Goal: Information Seeking & Learning: Learn about a topic

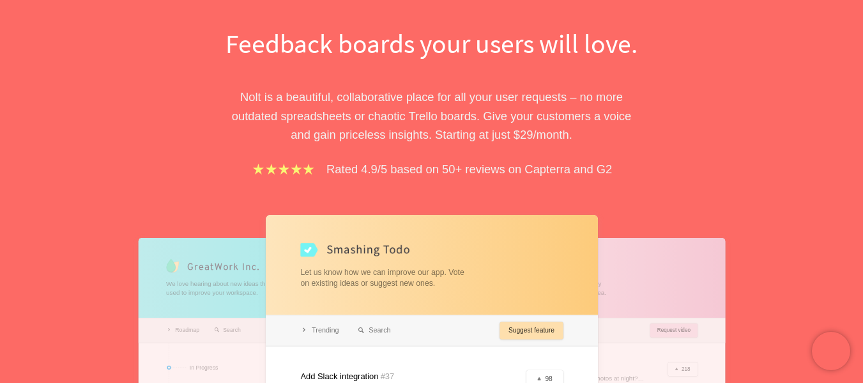
scroll to position [256, 0]
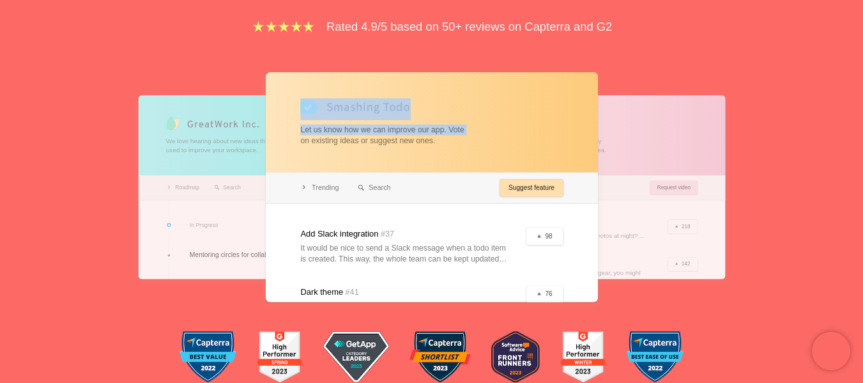
drag, startPoint x: 199, startPoint y: 153, endPoint x: 119, endPoint y: 166, distance: 81.6
click at [119, 166] on div "Feedback boards your users will love. [PERSON_NAME] is a beautiful, collaborati…" at bounding box center [431, 101] width 863 height 601
click at [99, 169] on div "Feedback boards your users will love. [PERSON_NAME] is a beautiful, collaborati…" at bounding box center [431, 101] width 863 height 601
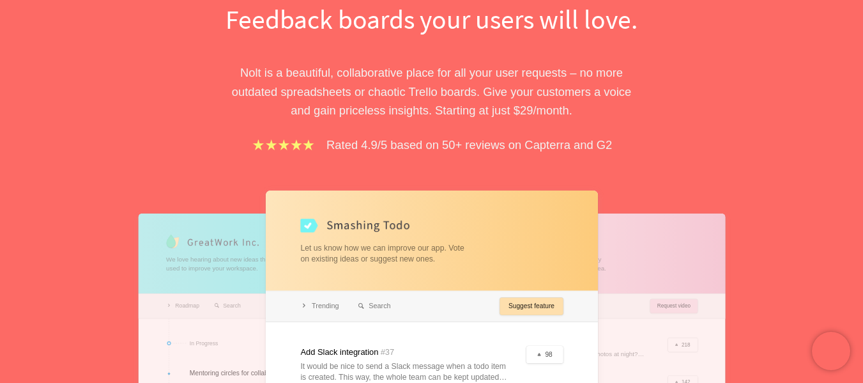
scroll to position [0, 0]
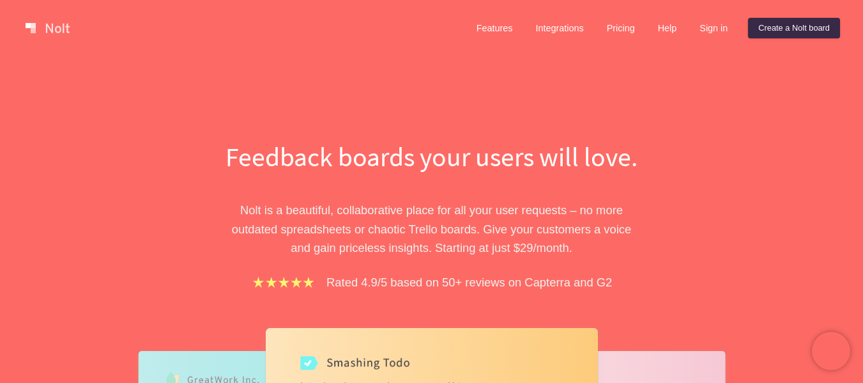
click at [462, 236] on p "Nolt is a beautiful, collaborative place for all your user requests – no more o…" at bounding box center [431, 229] width 441 height 56
click at [535, 246] on p "Nolt is a beautiful, collaborative place for all your user requests – no more o…" at bounding box center [431, 229] width 441 height 56
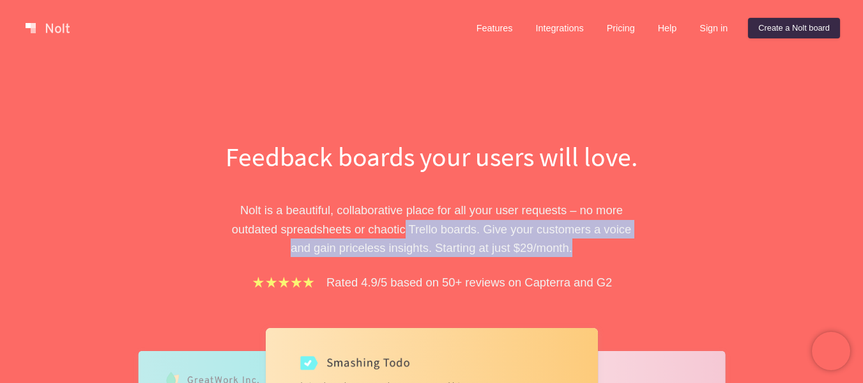
drag, startPoint x: 579, startPoint y: 247, endPoint x: 393, endPoint y: 220, distance: 187.2
click at [393, 221] on p "Nolt is a beautiful, collaborative place for all your user requests – no more o…" at bounding box center [431, 229] width 441 height 56
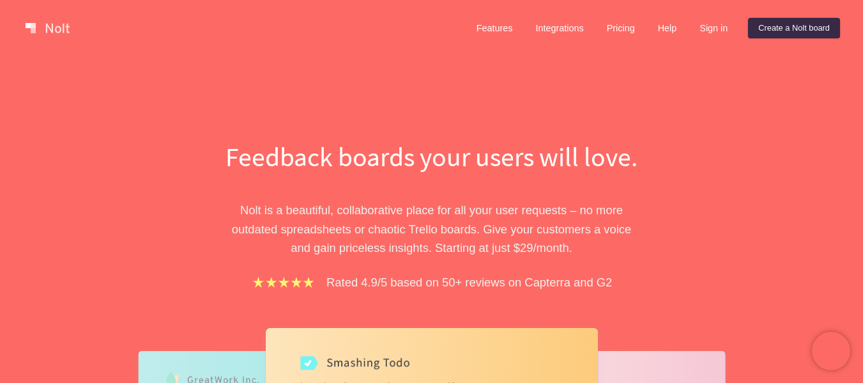
click at [392, 219] on p "Nolt is a beautiful, collaborative place for all your user requests – no more o…" at bounding box center [431, 229] width 441 height 56
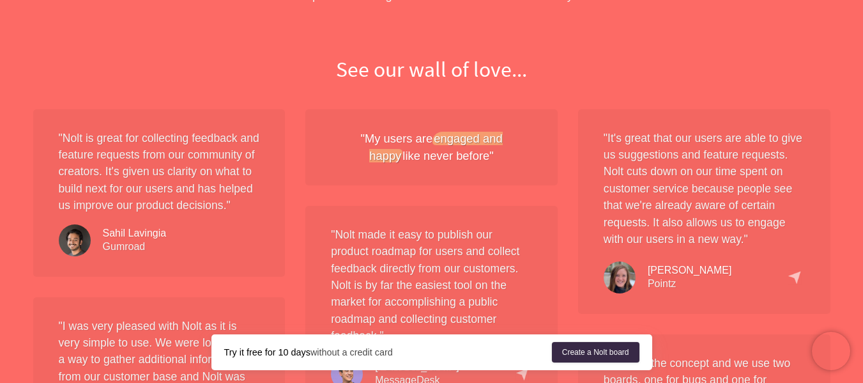
scroll to position [1022, 0]
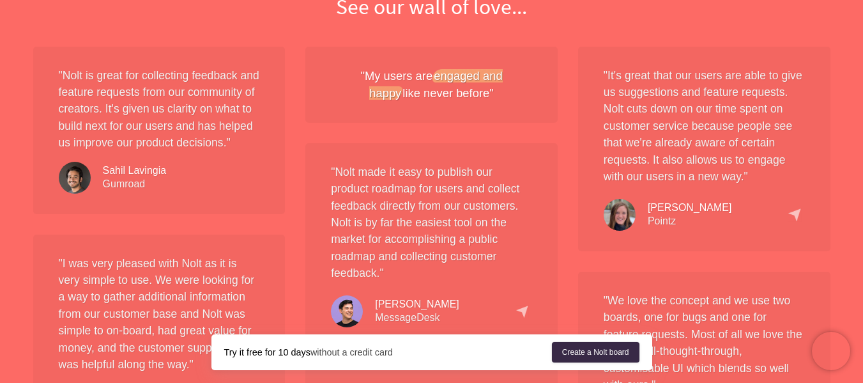
drag, startPoint x: 282, startPoint y: 40, endPoint x: 275, endPoint y: 43, distance: 7.5
